Goal: Find specific page/section: Find specific page/section

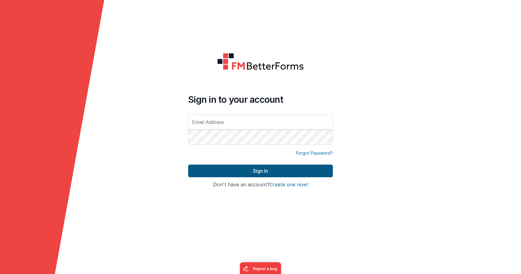
type input "[EMAIL_ADDRESS][DOMAIN_NAME]"
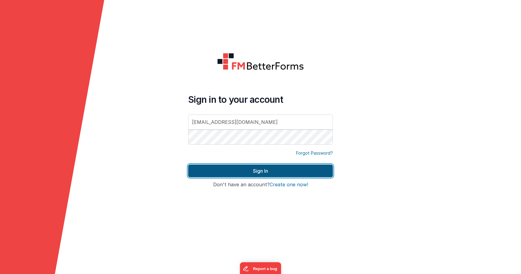
click at [206, 172] on button "Sign In" at bounding box center [260, 171] width 145 height 13
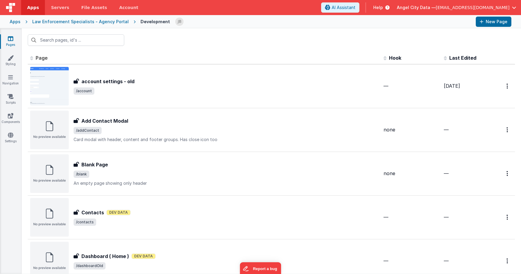
click at [15, 23] on div "Apps" at bounding box center [15, 22] width 11 height 6
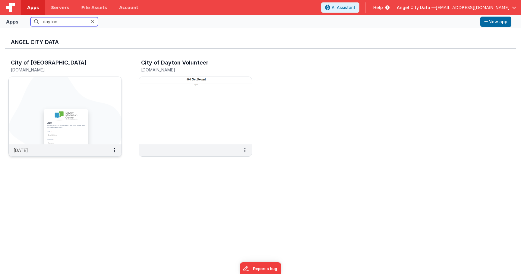
type input "dayton"
click at [54, 112] on img at bounding box center [65, 111] width 113 height 68
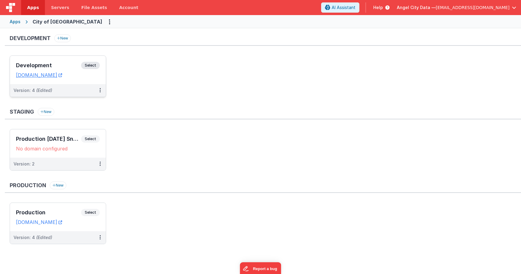
click at [62, 63] on h3 "Development" at bounding box center [48, 65] width 65 height 6
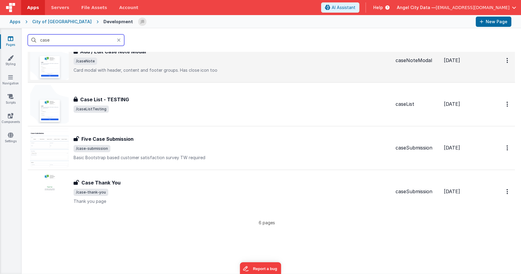
scroll to position [119, 0]
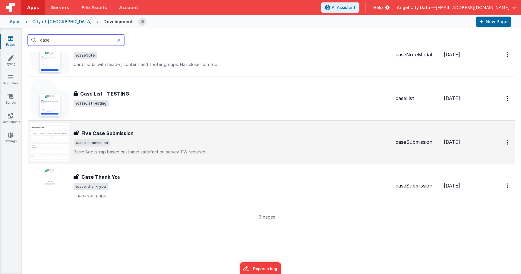
type input "case"
click at [93, 130] on h3 "Five Case Submission" at bounding box center [107, 133] width 52 height 7
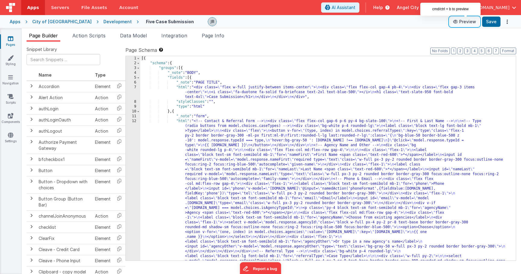
click at [465, 22] on button "Preview" at bounding box center [464, 22] width 30 height 10
